Goal: Task Accomplishment & Management: Manage account settings

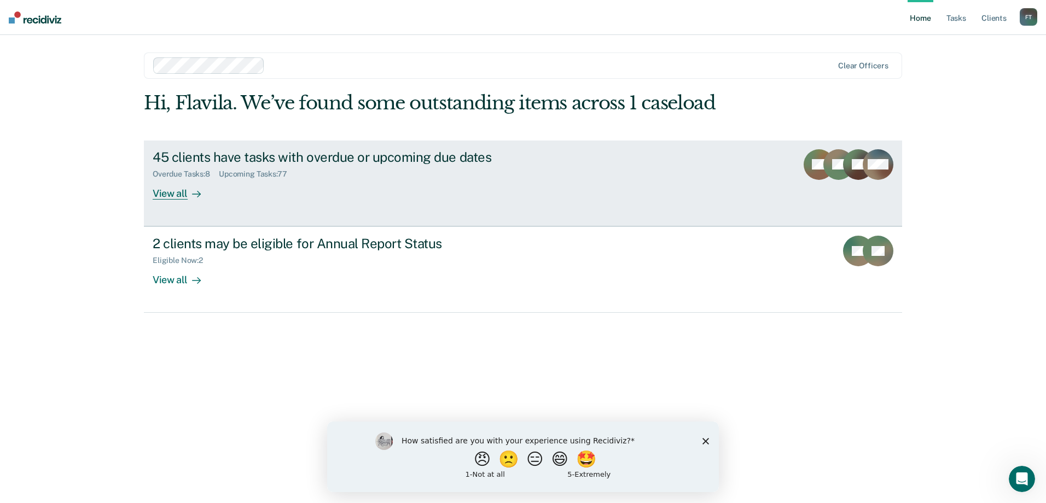
click at [258, 177] on div "Upcoming Tasks : 77" at bounding box center [257, 174] width 77 height 9
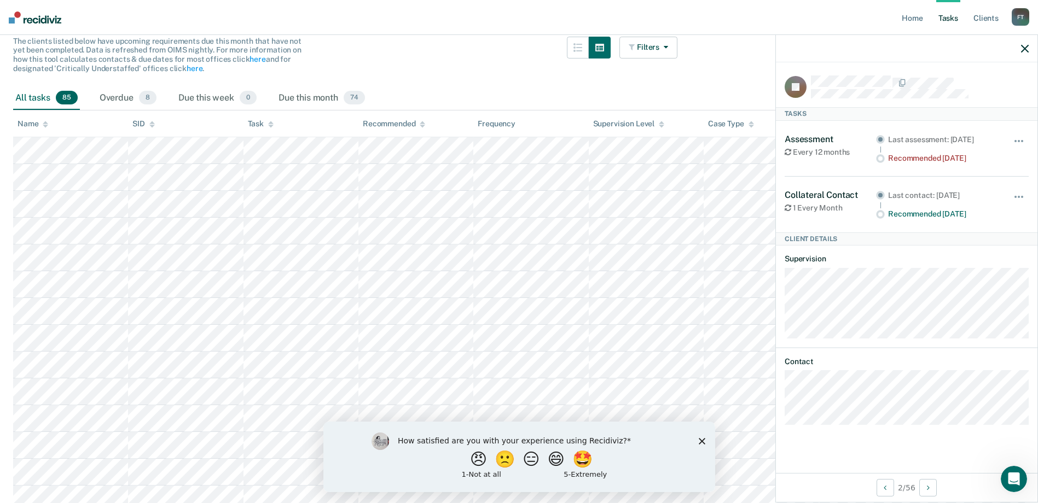
scroll to position [164, 0]
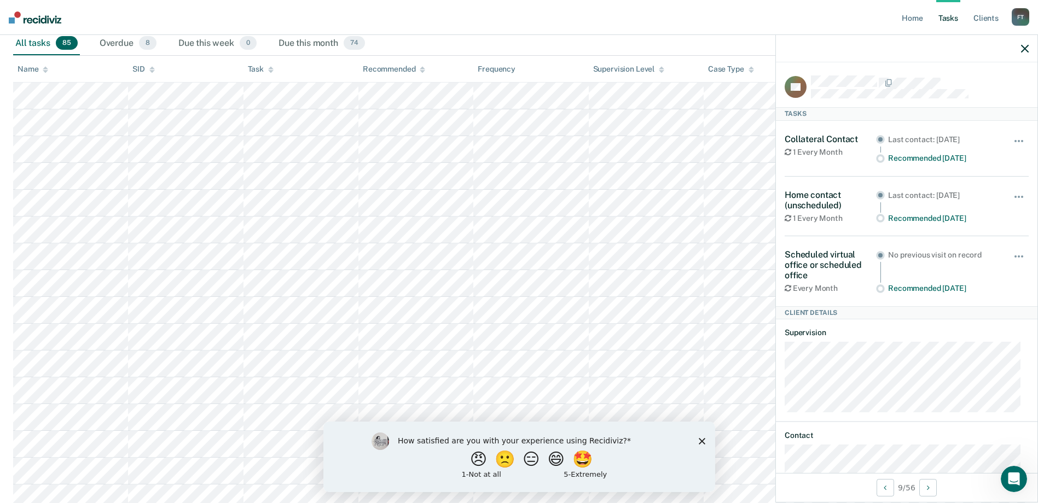
click at [836, 259] on div "Scheduled virtual office or scheduled office" at bounding box center [830, 265] width 91 height 32
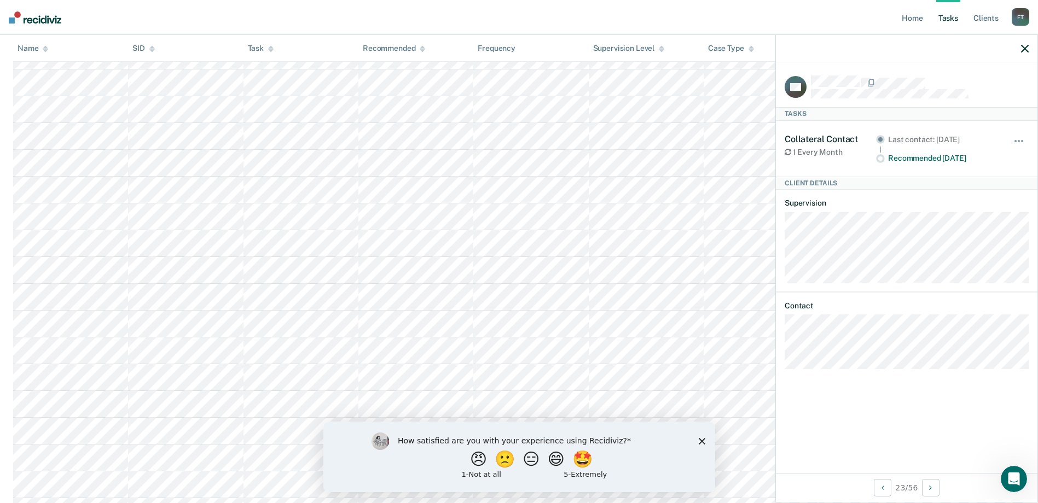
scroll to position [698, 0]
